Goal: Transaction & Acquisition: Subscribe to service/newsletter

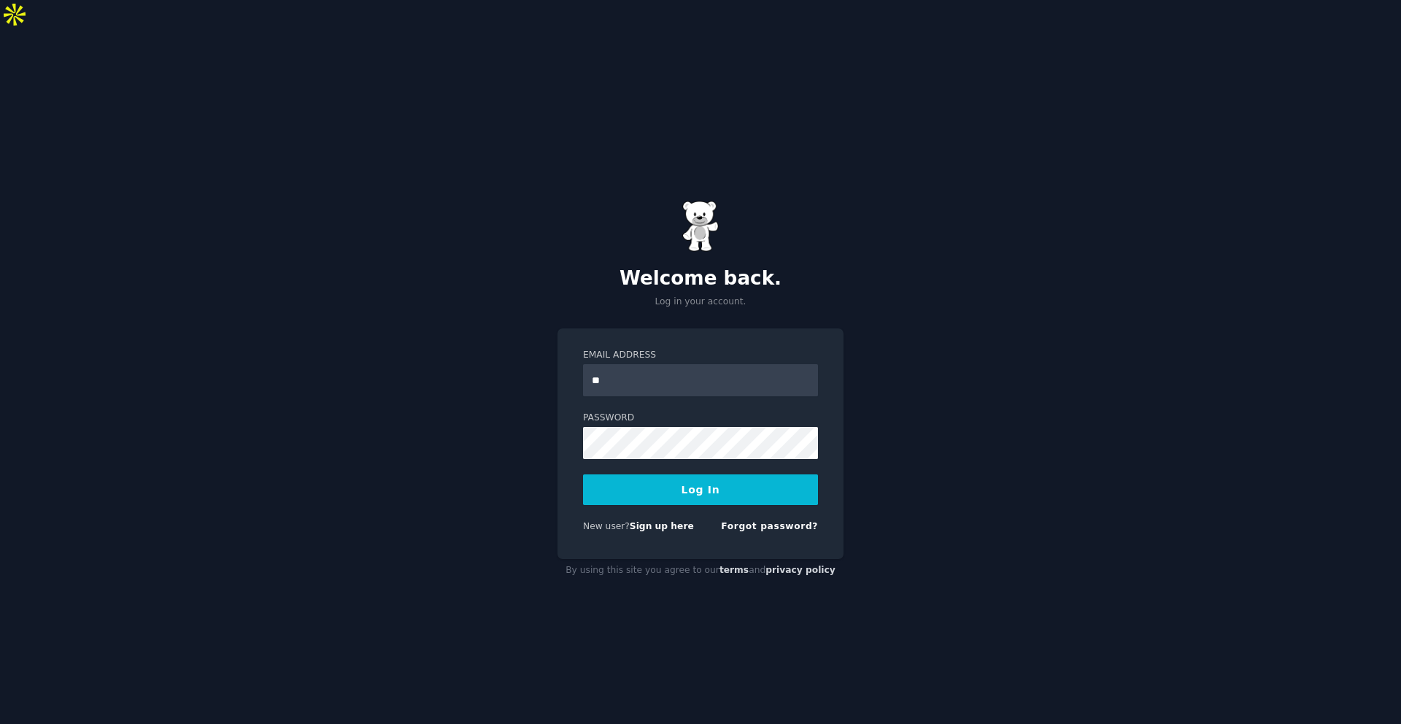
type input "*"
type input "**********"
click at [583, 474] on button "Log In" at bounding box center [700, 489] width 235 height 31
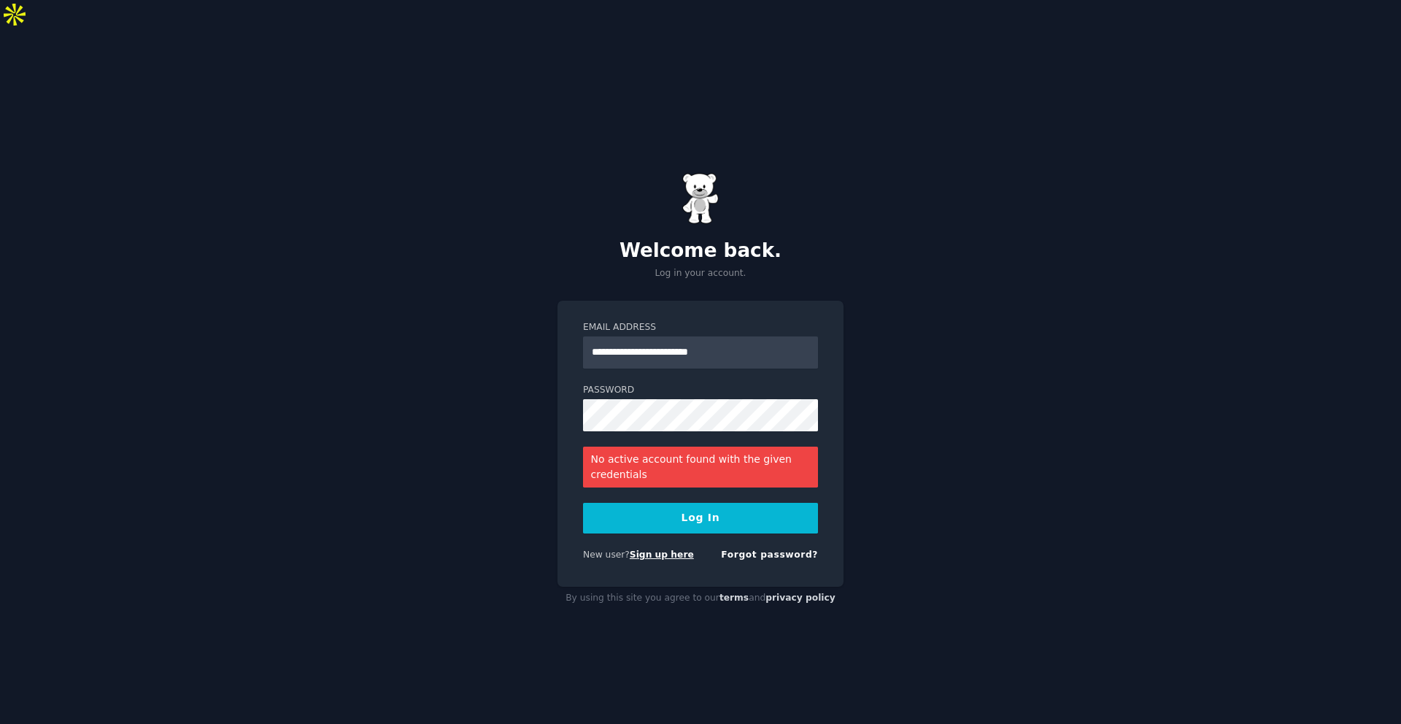
click at [676, 550] on link "Sign up here" at bounding box center [662, 555] width 64 height 10
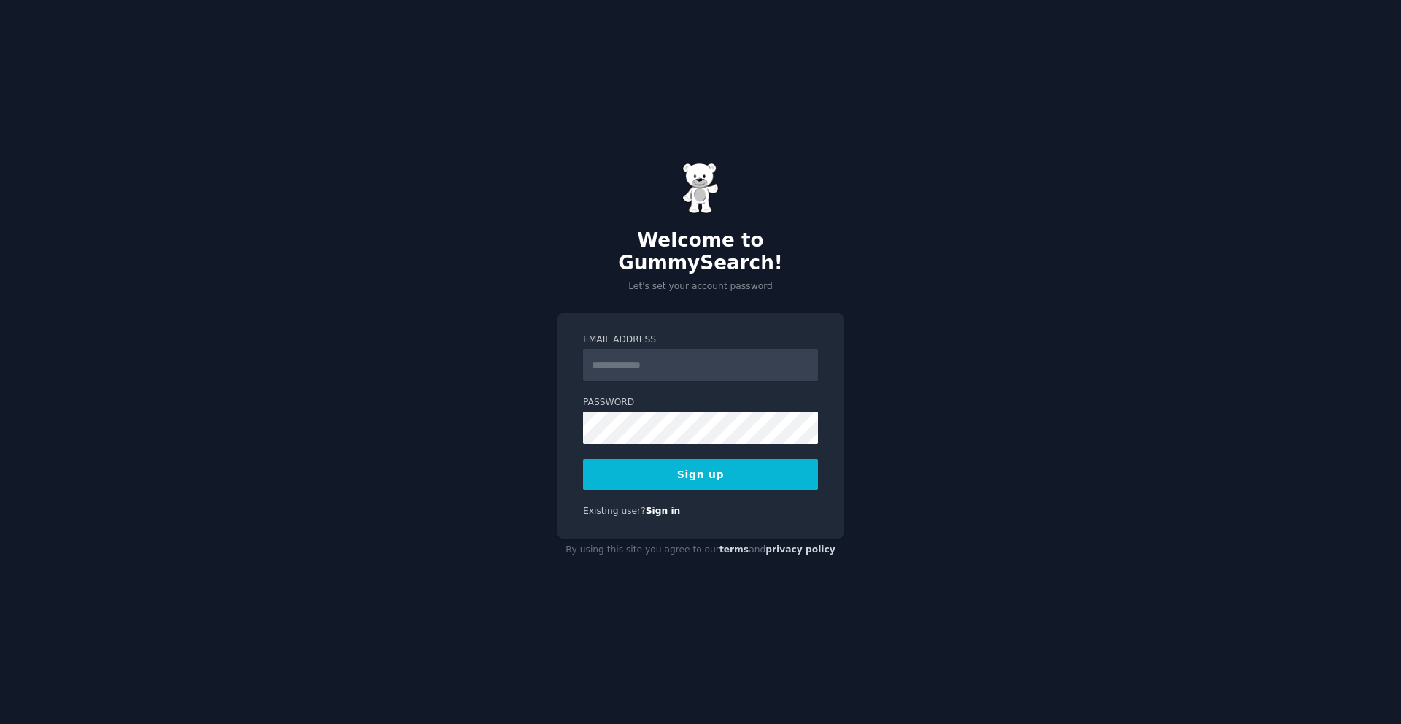
click at [699, 366] on input "Email Address" at bounding box center [700, 365] width 235 height 32
click at [699, 358] on input "Email Address" at bounding box center [700, 365] width 235 height 32
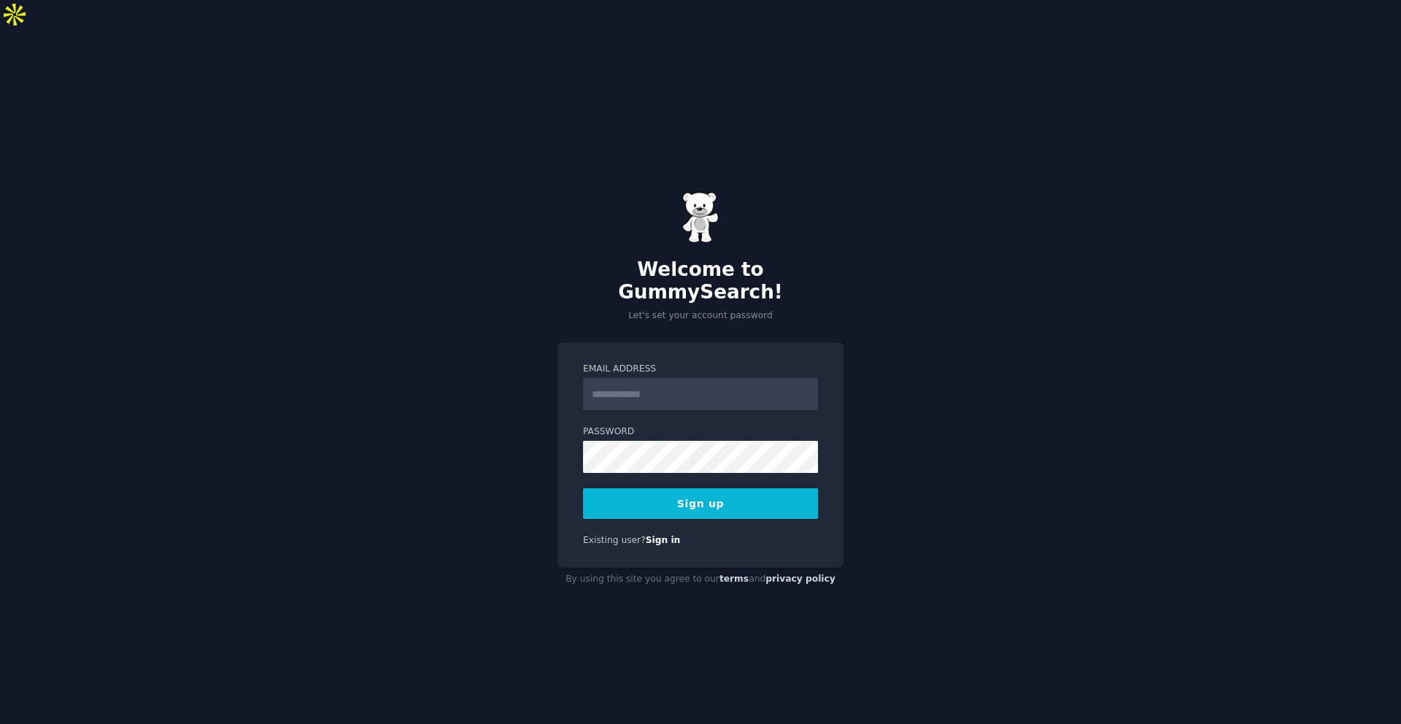
click at [712, 342] on div "Email Address Password Sign up Existing user? Sign in" at bounding box center [701, 454] width 286 height 225
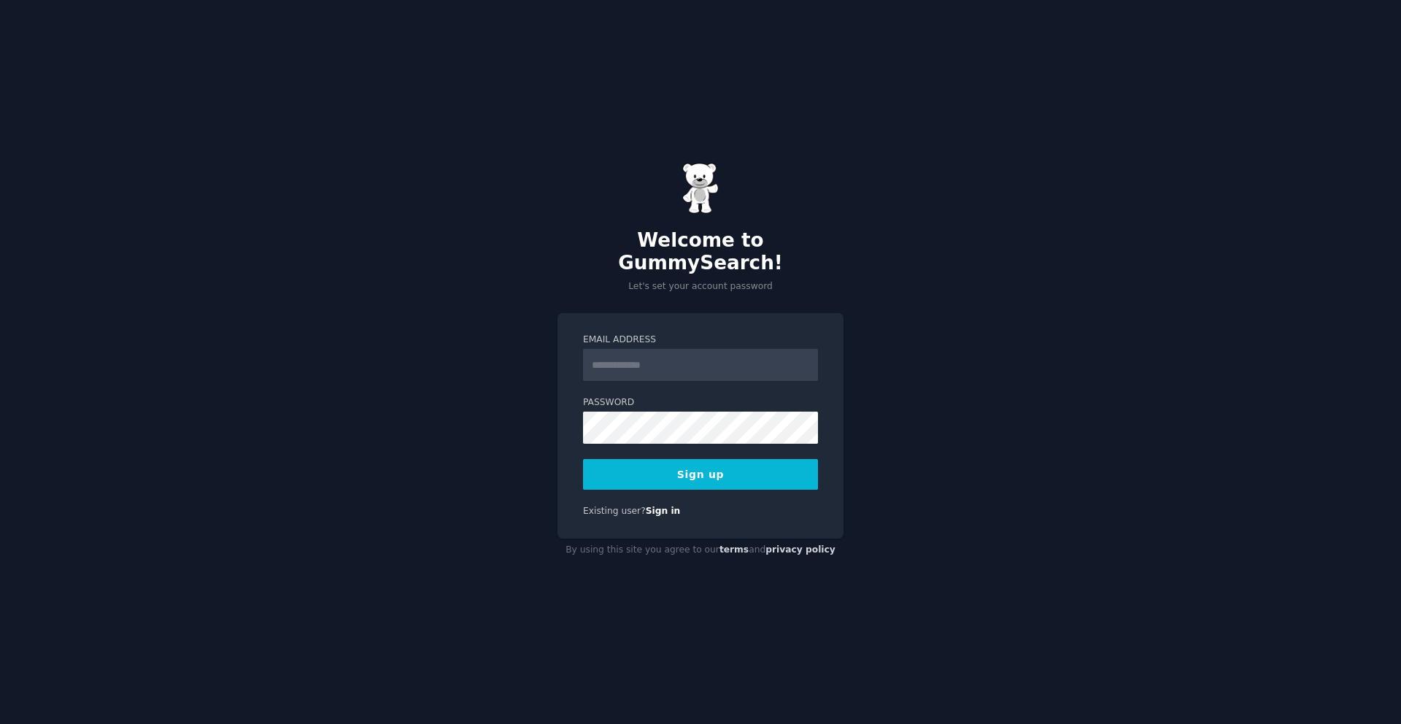
click at [700, 363] on input "Email Address" at bounding box center [700, 365] width 235 height 32
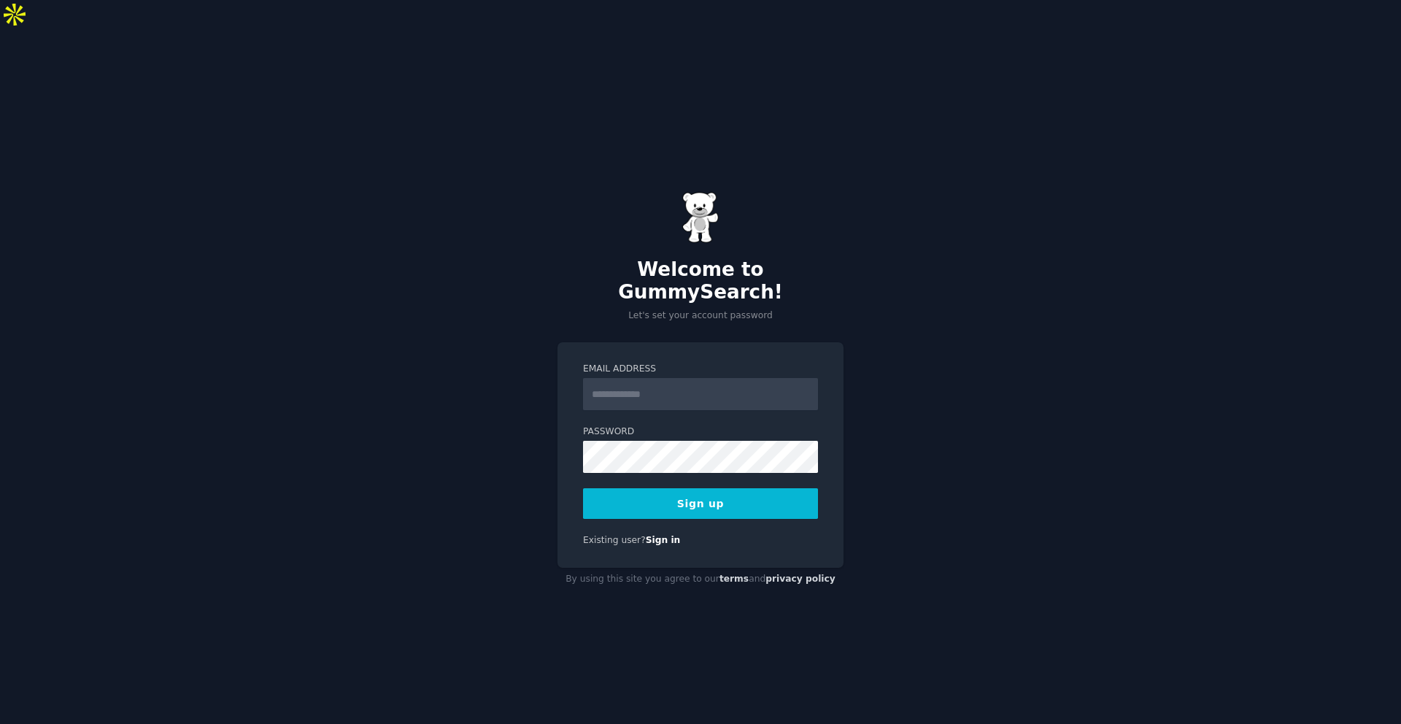
click at [700, 378] on input "Email Address" at bounding box center [700, 394] width 235 height 32
type input "**********"
click at [682, 488] on button "Sign up" at bounding box center [700, 503] width 235 height 31
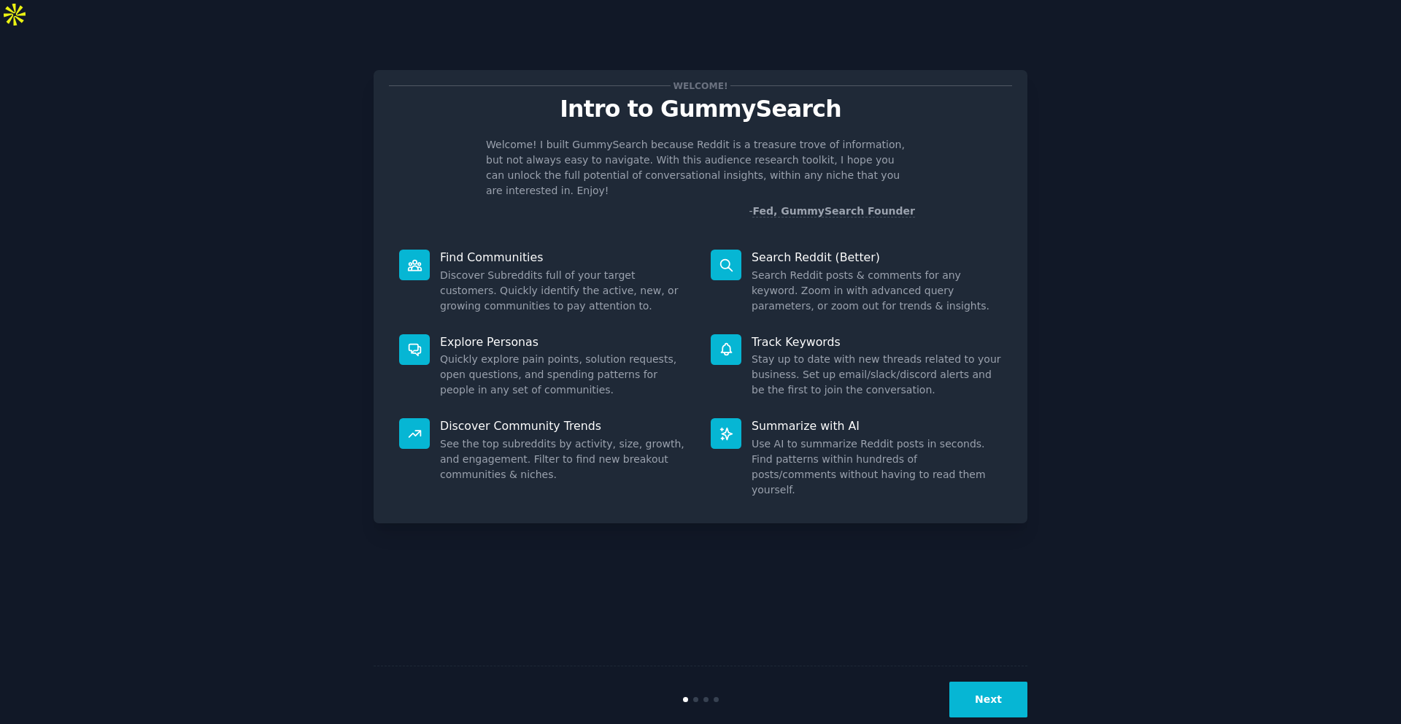
click at [975, 682] on button "Next" at bounding box center [988, 700] width 78 height 36
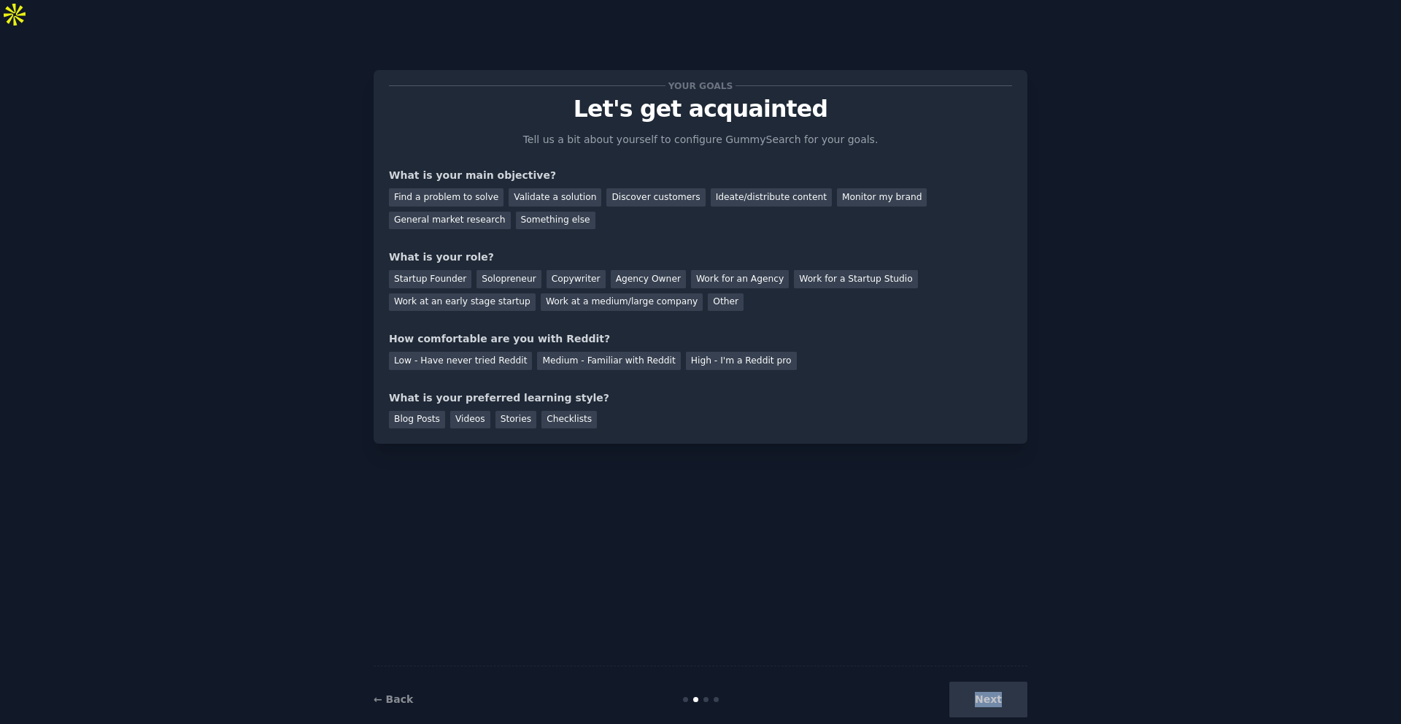
click at [975, 682] on div "Next" at bounding box center [918, 700] width 218 height 36
click at [489, 212] on div "General market research" at bounding box center [450, 221] width 122 height 18
click at [977, 682] on div "Next" at bounding box center [918, 700] width 218 height 36
click at [741, 270] on div "Work for an Agency" at bounding box center [740, 279] width 98 height 18
click at [720, 352] on div "High - I'm a Reddit pro" at bounding box center [741, 361] width 111 height 18
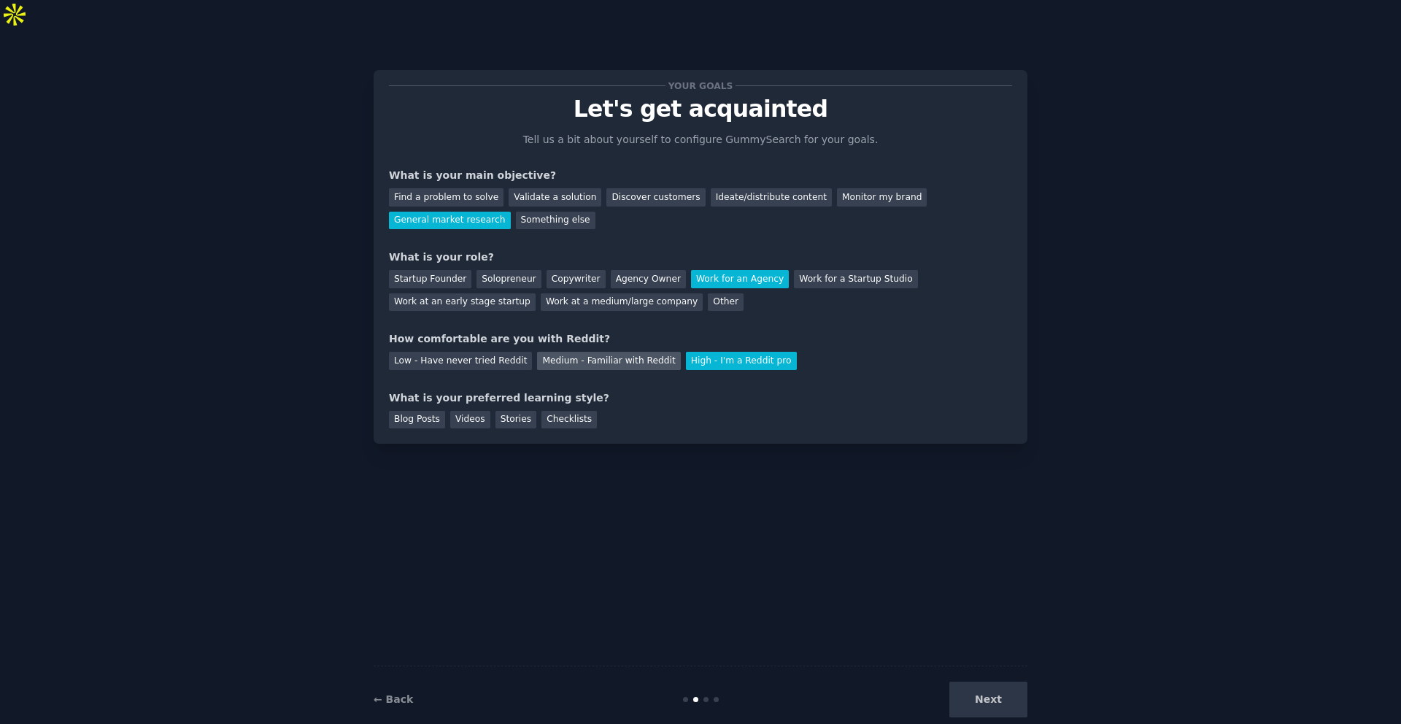
click at [586, 352] on div "Medium - Familiar with Reddit" at bounding box center [608, 361] width 143 height 18
click at [436, 411] on div "Blog Posts" at bounding box center [417, 420] width 56 height 18
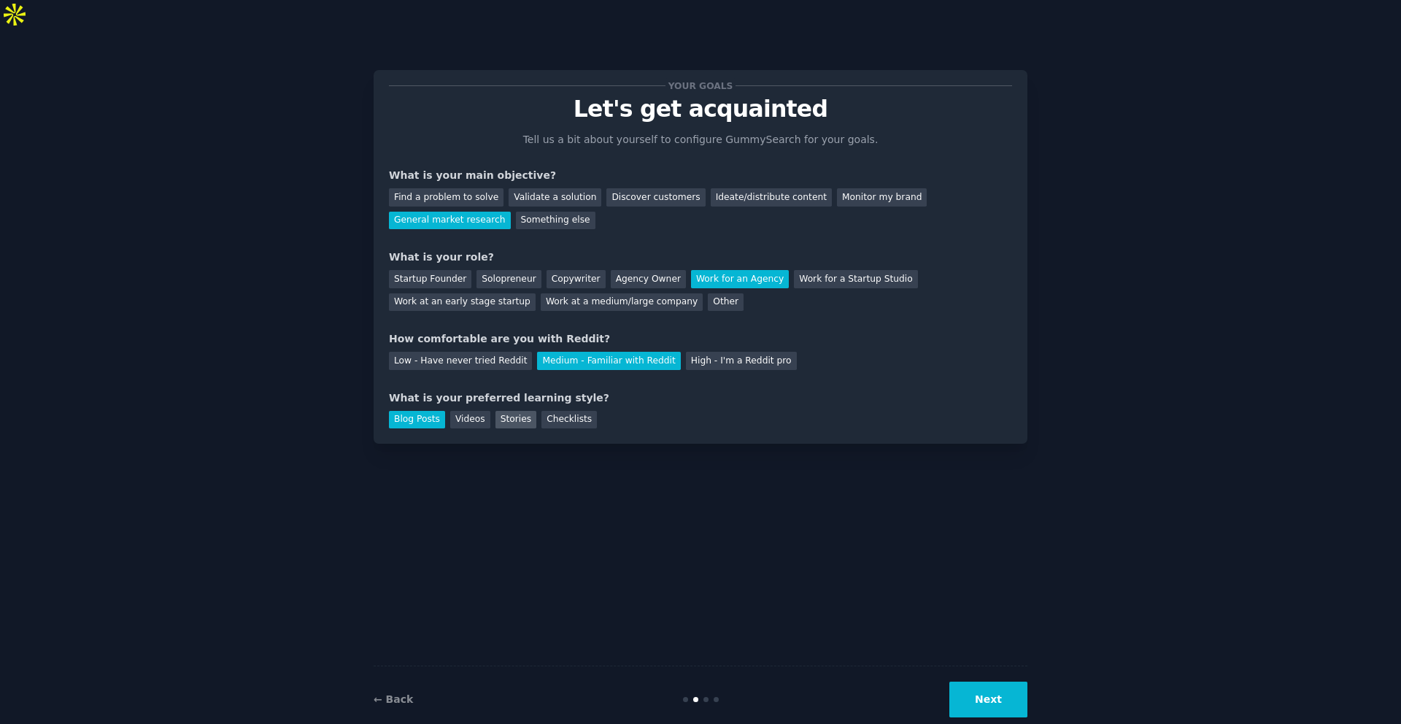
click at [496, 411] on div "Stories" at bounding box center [516, 420] width 41 height 18
click at [474, 411] on div "Videos" at bounding box center [470, 420] width 40 height 18
click at [992, 666] on div "← Back Next" at bounding box center [701, 699] width 654 height 67
click at [984, 682] on button "Next" at bounding box center [988, 700] width 78 height 36
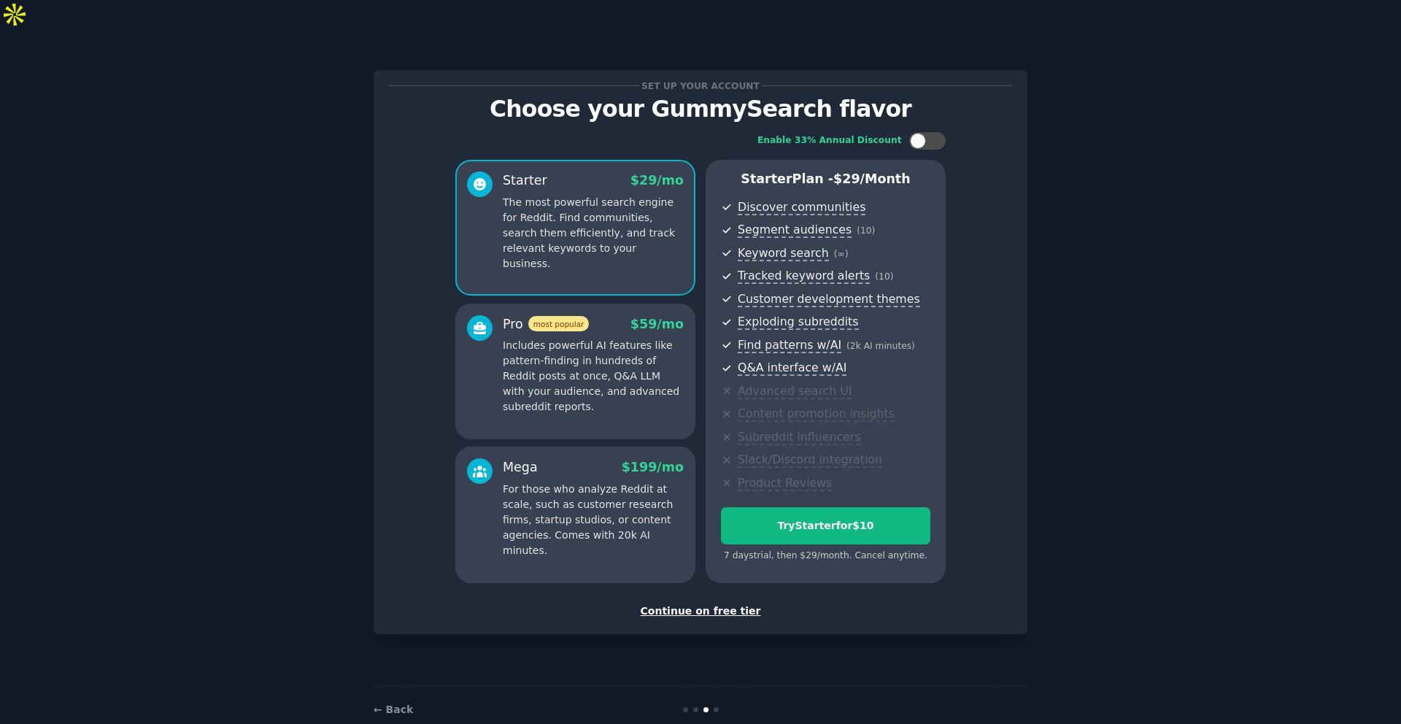
click at [686, 604] on div "Continue on free tier" at bounding box center [700, 611] width 623 height 15
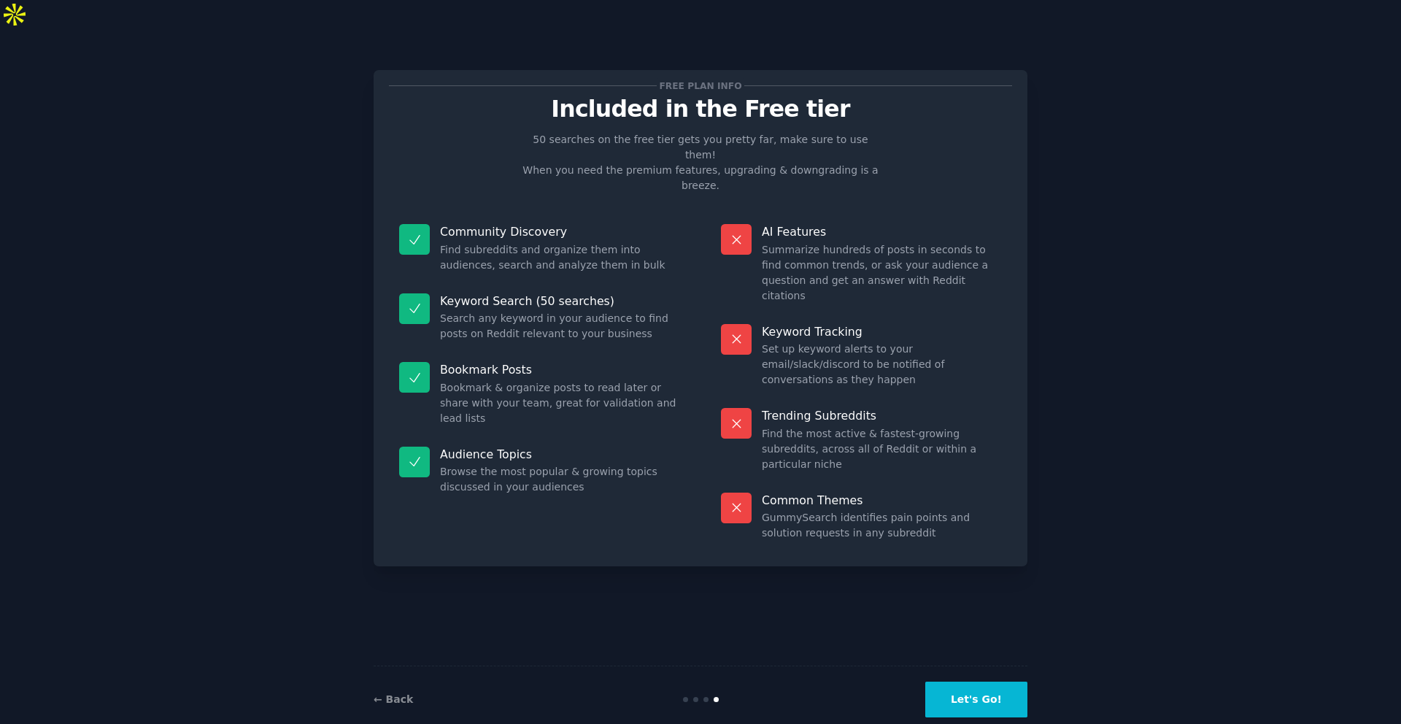
click at [953, 682] on button "Let's Go!" at bounding box center [976, 700] width 102 height 36
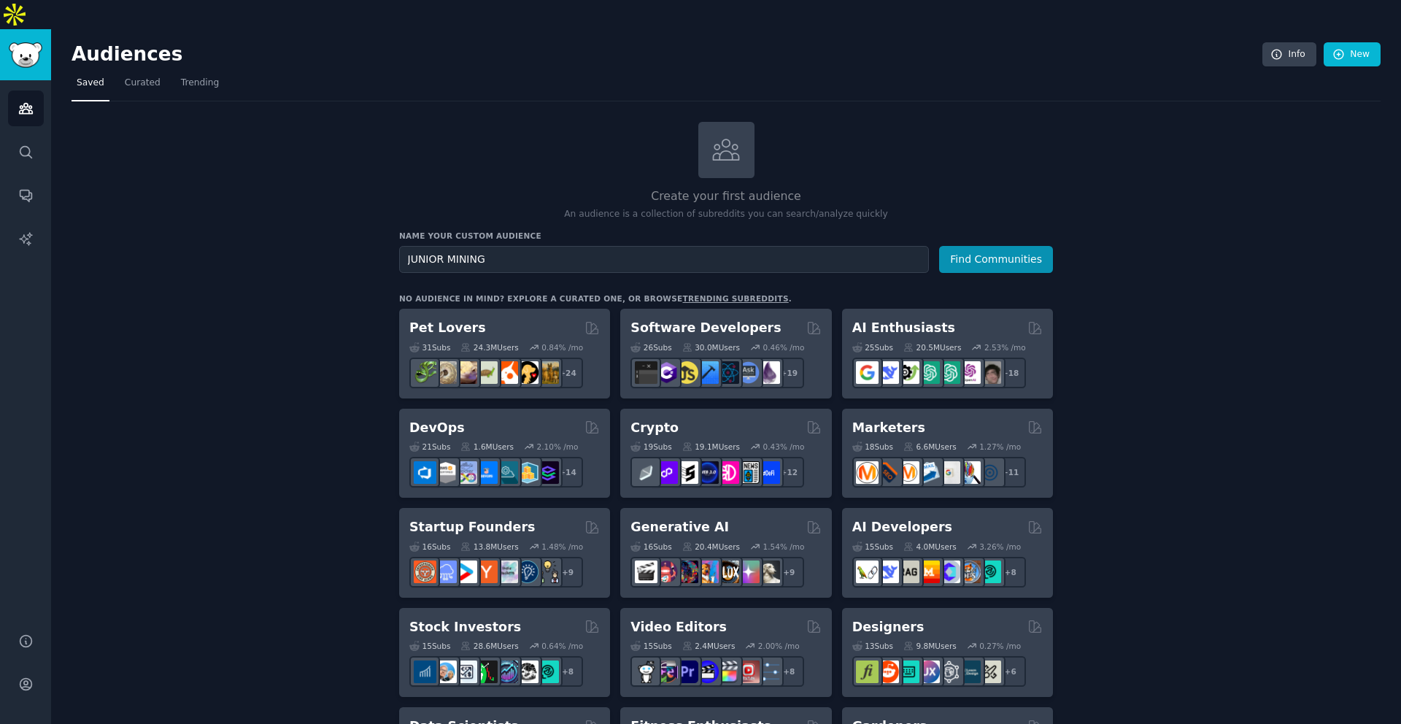
type input "JUNIOR MINING"
click at [939, 246] on button "Find Communities" at bounding box center [996, 259] width 114 height 27
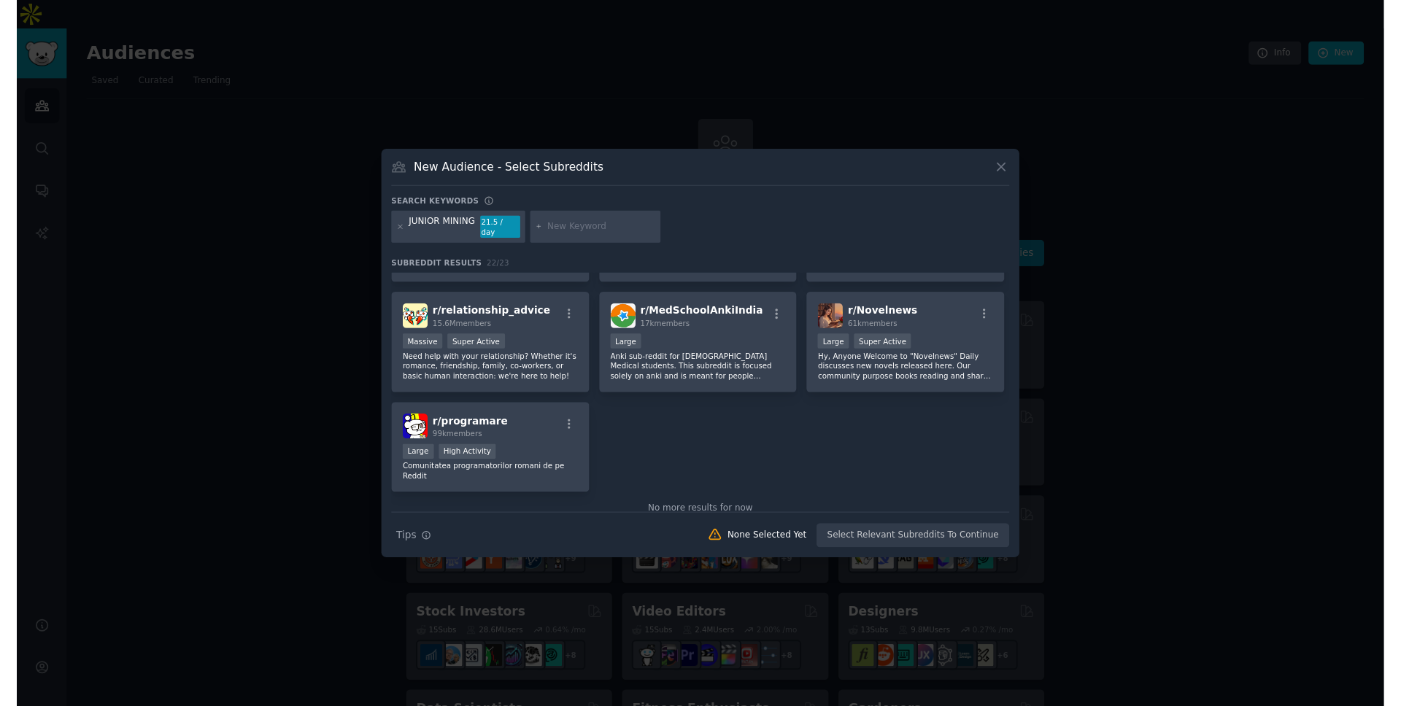
scroll to position [687, 0]
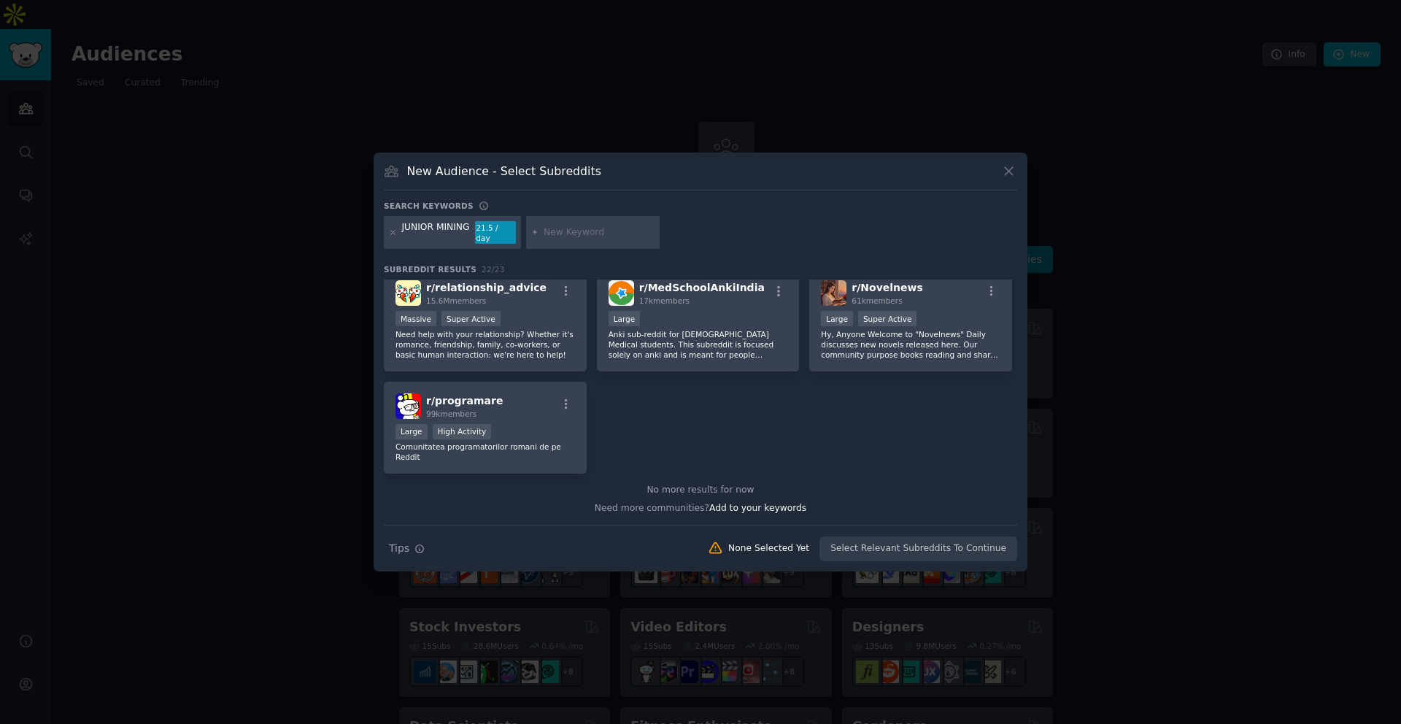
click at [996, 171] on div "New Audience - Select Subreddits" at bounding box center [700, 177] width 633 height 28
click at [1009, 178] on icon at bounding box center [1008, 170] width 15 height 15
